Goal: Book appointment/travel/reservation

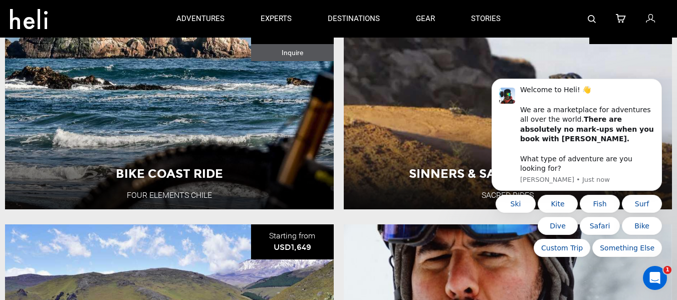
scroll to position [796, 0]
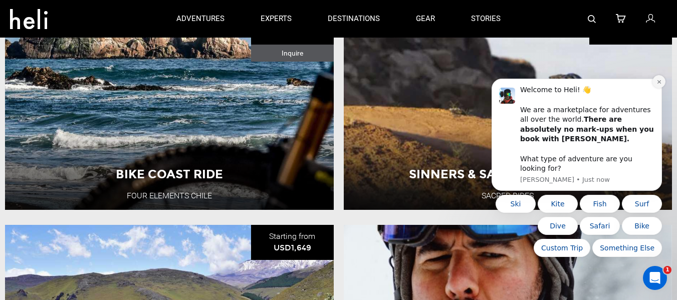
click at [658, 84] on icon "Dismiss notification" at bounding box center [659, 82] width 4 height 4
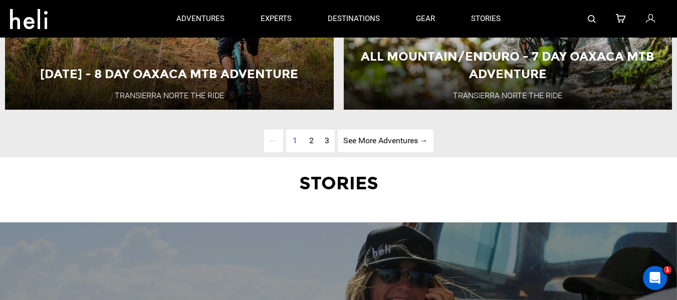
scroll to position [2620, 0]
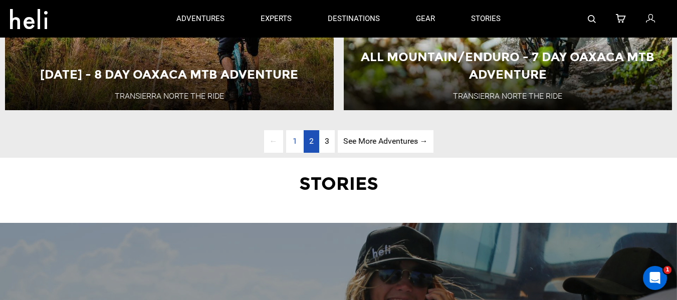
click at [304, 142] on link "page 2" at bounding box center [312, 141] width 16 height 23
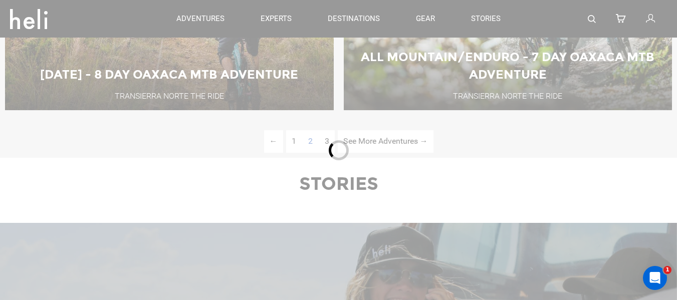
scroll to position [327, 0]
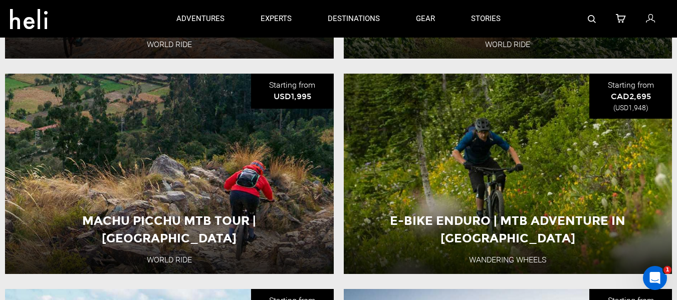
scroll to position [586, 0]
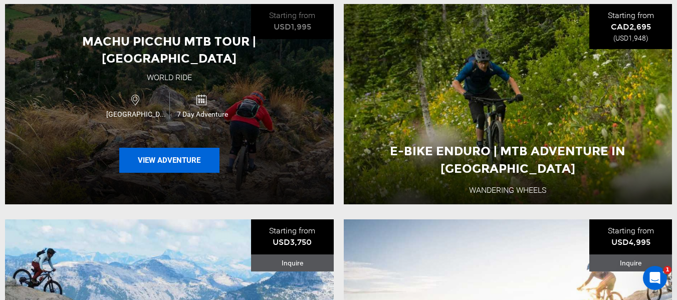
click at [172, 155] on button "View Adventure" at bounding box center [169, 160] width 100 height 25
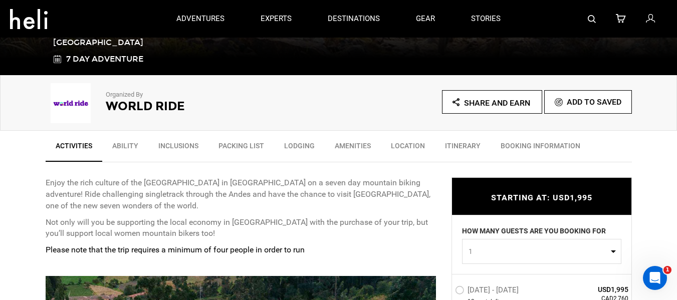
scroll to position [154, 0]
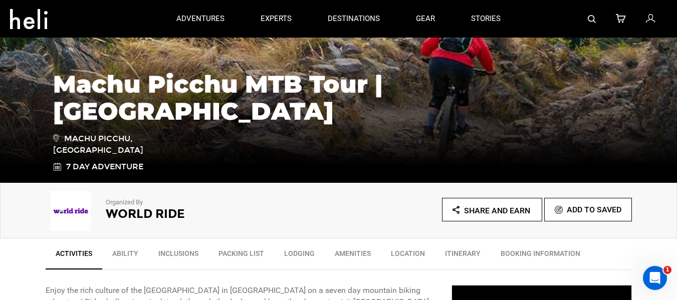
click at [126, 255] on link "Ability" at bounding box center [125, 256] width 46 height 25
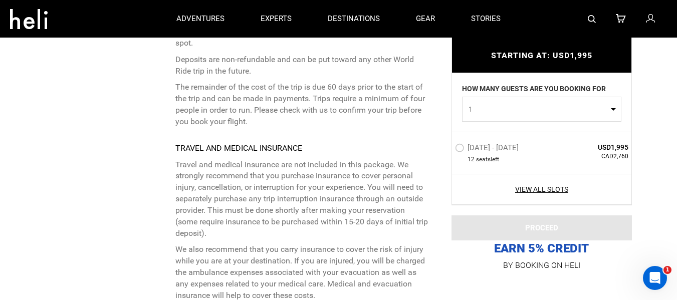
scroll to position [2829, 0]
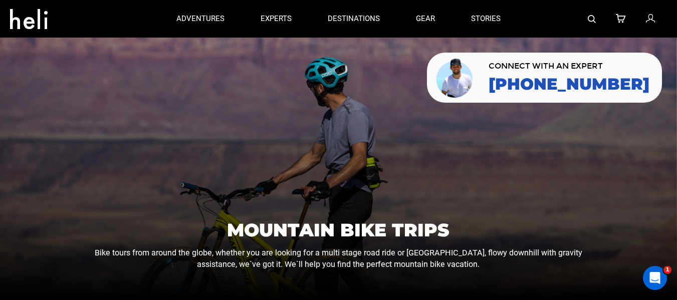
scroll to position [327, 0]
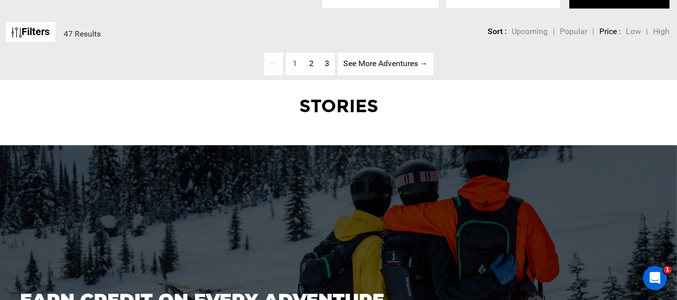
scroll to position [343, 0]
